Goal: Task Accomplishment & Management: Complete application form

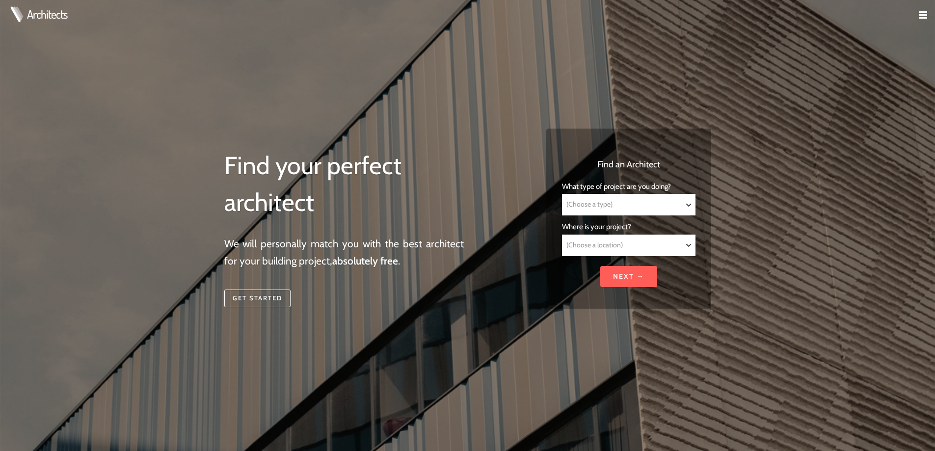
click at [690, 207] on select "(Choose a type) Residential Commercial Mixed use Conservation & Heritage Public…" at bounding box center [629, 204] width 132 height 21
select select "Residential"
click at [563, 194] on select "(Choose a type) Residential Commercial Mixed use Conservation & Heritage Public…" at bounding box center [629, 204] width 132 height 21
select select "Residential"
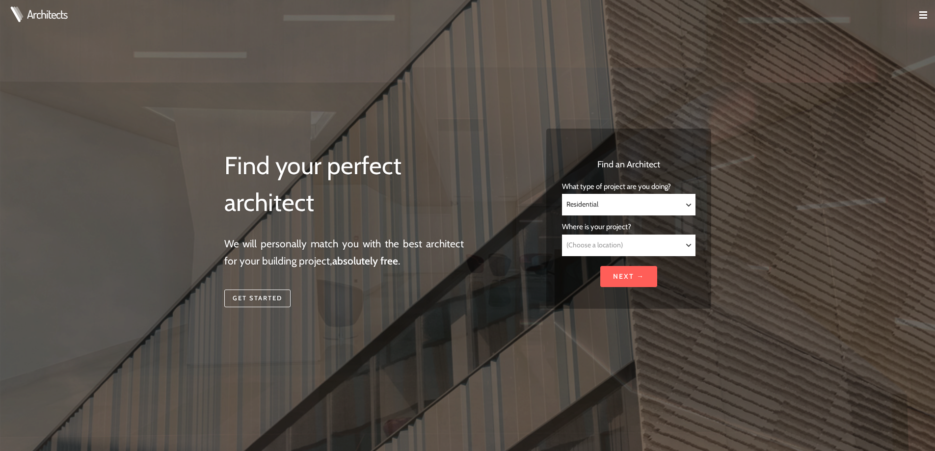
click at [688, 243] on select "(Choose a location) [GEOGRAPHIC_DATA] [GEOGRAPHIC_DATA] [GEOGRAPHIC_DATA] [GEOG…" at bounding box center [629, 245] width 132 height 21
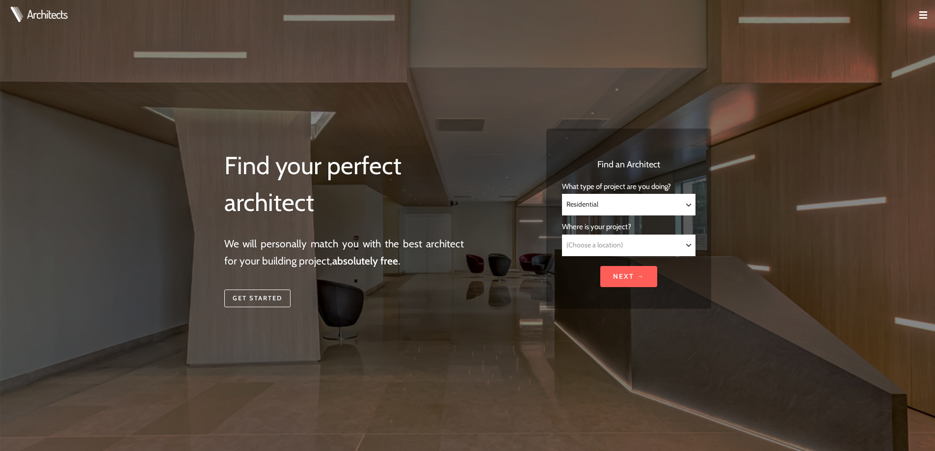
select select "[GEOGRAPHIC_DATA]"
click at [563, 235] on select "(Choose a location) [GEOGRAPHIC_DATA] [GEOGRAPHIC_DATA] [GEOGRAPHIC_DATA] [GEOG…" at bounding box center [629, 245] width 132 height 21
select select "[GEOGRAPHIC_DATA]"
click at [632, 284] on input "Next →" at bounding box center [628, 276] width 57 height 21
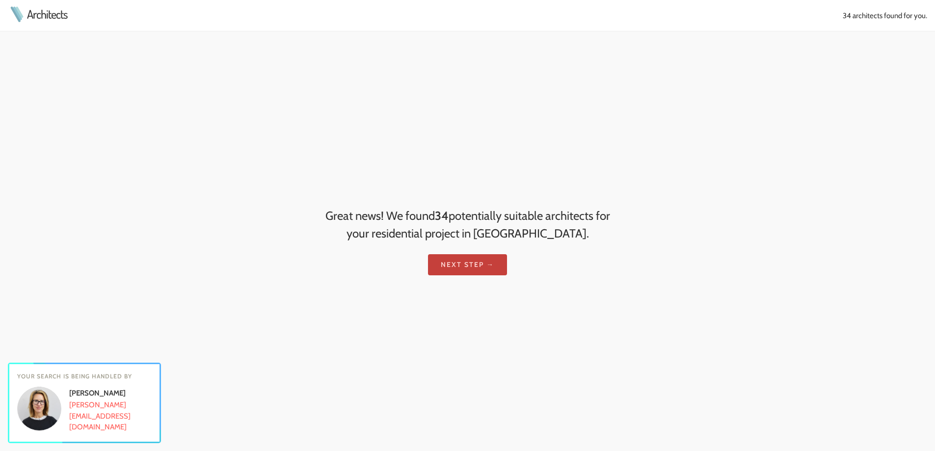
click at [484, 266] on link "Next step →" at bounding box center [467, 264] width 79 height 21
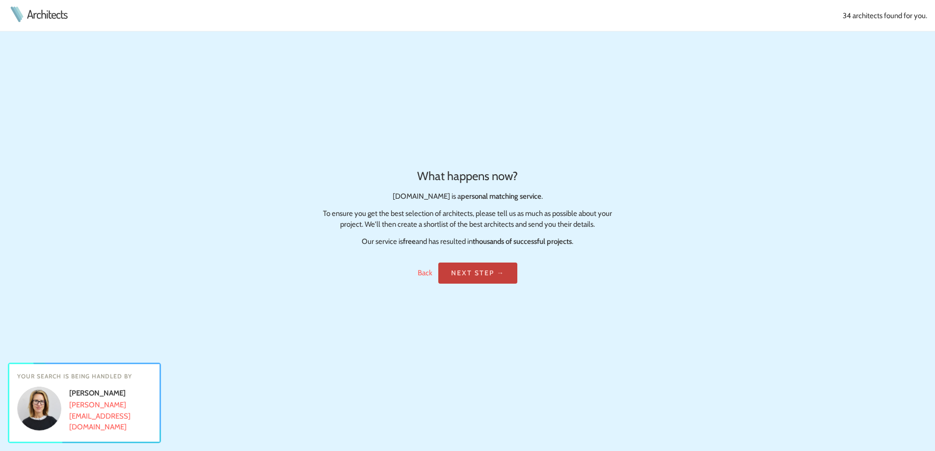
click at [484, 273] on link "Next step →" at bounding box center [477, 273] width 79 height 21
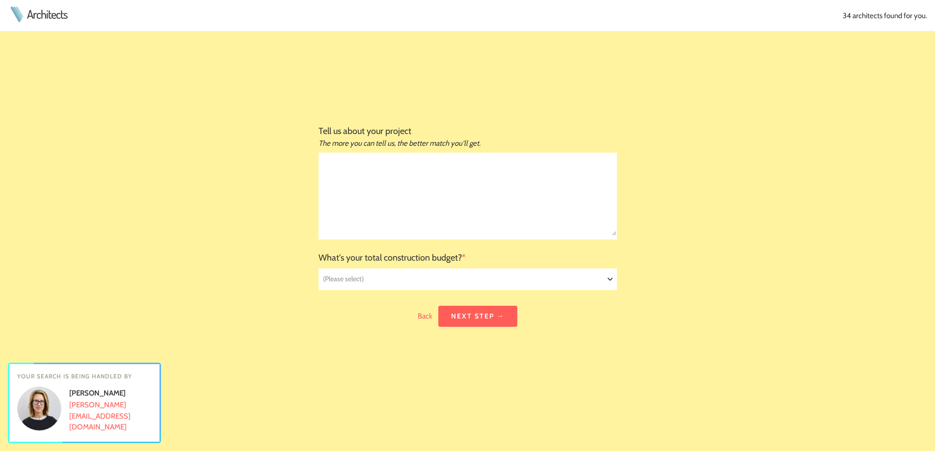
click at [615, 284] on select "(Please select) £20 million+ £10 million - £20 million £5 million - £10 million…" at bounding box center [467, 279] width 297 height 21
select select "£10 million - £20 million"
click at [319, 269] on select "(Please select) £20 million+ £10 million - £20 million £5 million - £10 million…" at bounding box center [467, 279] width 297 height 21
click at [483, 326] on div "Tell us about your project The more you can tell us, the better match you'll ge…" at bounding box center [468, 226] width 314 height 296
click at [465, 325] on link "Next step →" at bounding box center [477, 316] width 79 height 21
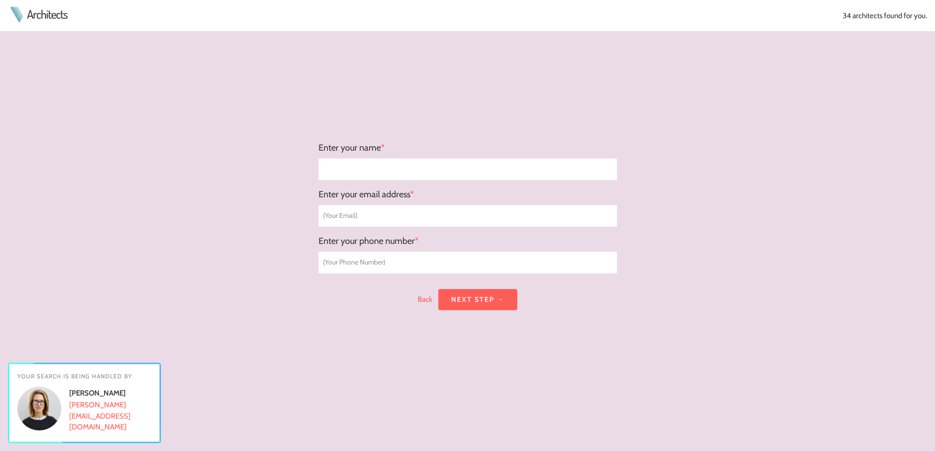
click at [373, 165] on input "text" at bounding box center [467, 169] width 297 height 21
type input "chetan.rawat2009@gmail.com"
click at [383, 221] on input "text" at bounding box center [467, 216] width 297 height 21
type input "chetan.rawat2009@gmail.com"
click at [387, 261] on input "text" at bounding box center [467, 262] width 297 height 21
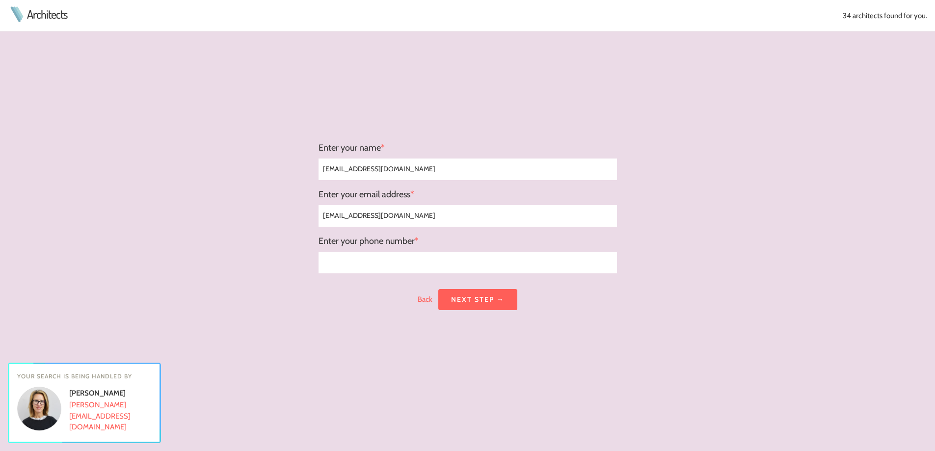
click at [368, 269] on input "text" at bounding box center [467, 262] width 297 height 21
type input "8123451361"
click at [457, 304] on link "Next step →" at bounding box center [477, 299] width 79 height 21
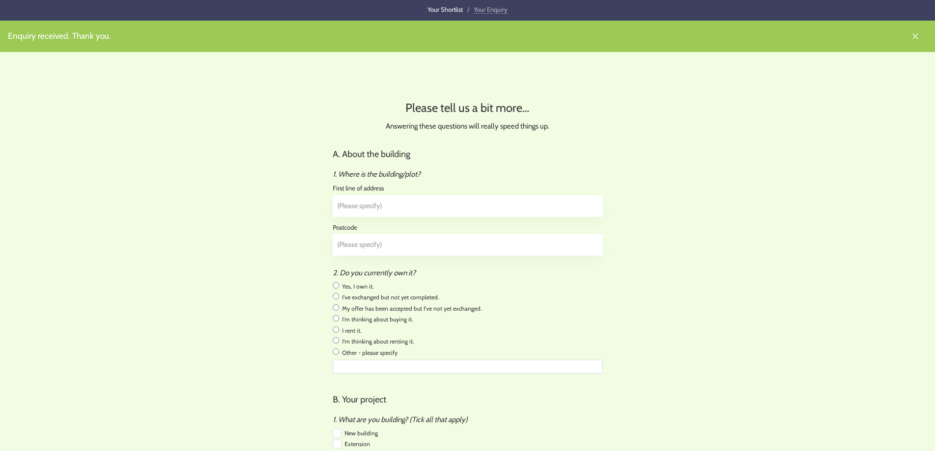
select select "sqm"
